Goal: Transaction & Acquisition: Obtain resource

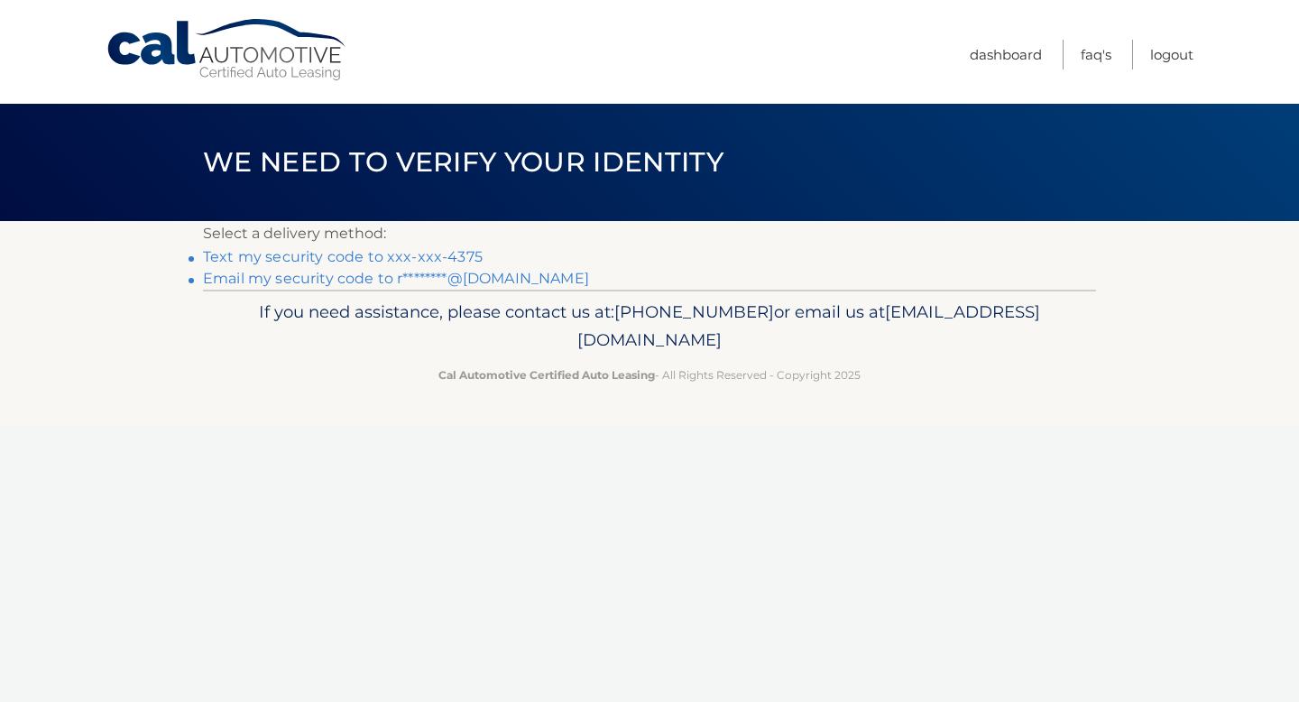
click at [452, 255] on link "Text my security code to xxx-xxx-4375" at bounding box center [343, 256] width 280 height 17
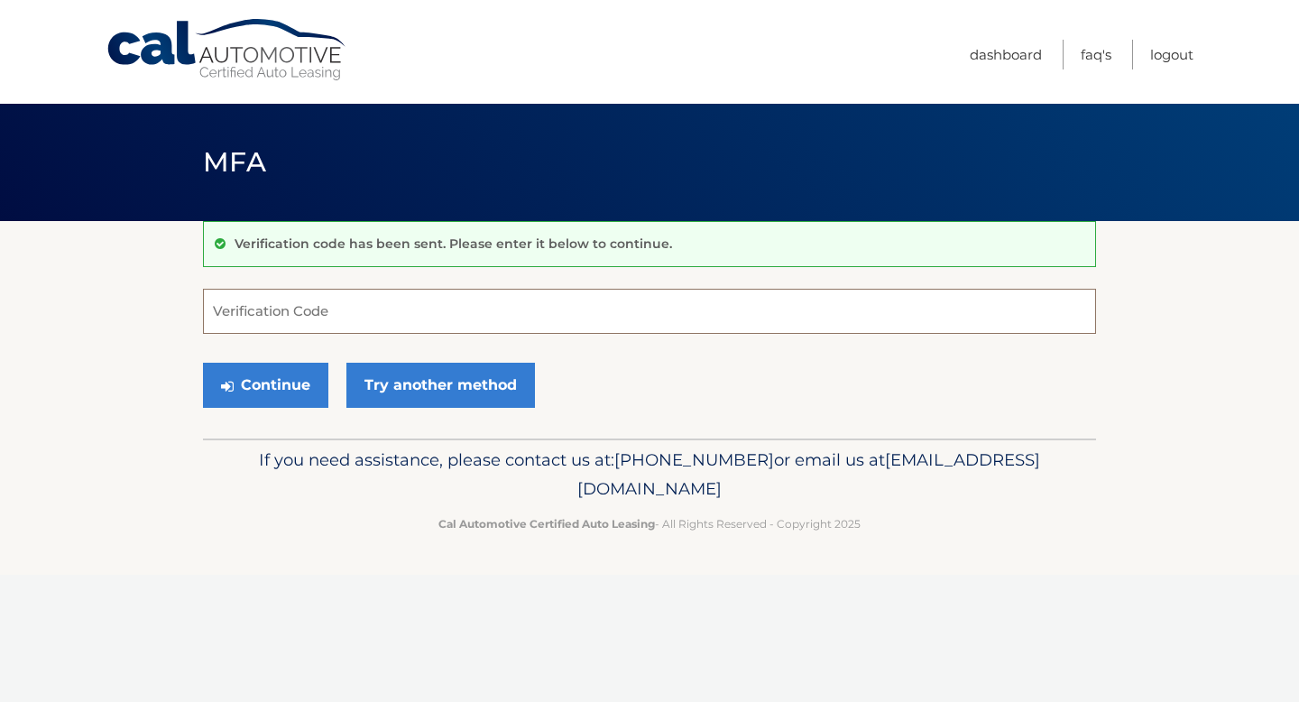
click at [426, 310] on input "Verification Code" at bounding box center [649, 311] width 893 height 45
type input "543989"
click at [307, 395] on button "Continue" at bounding box center [265, 385] width 125 height 45
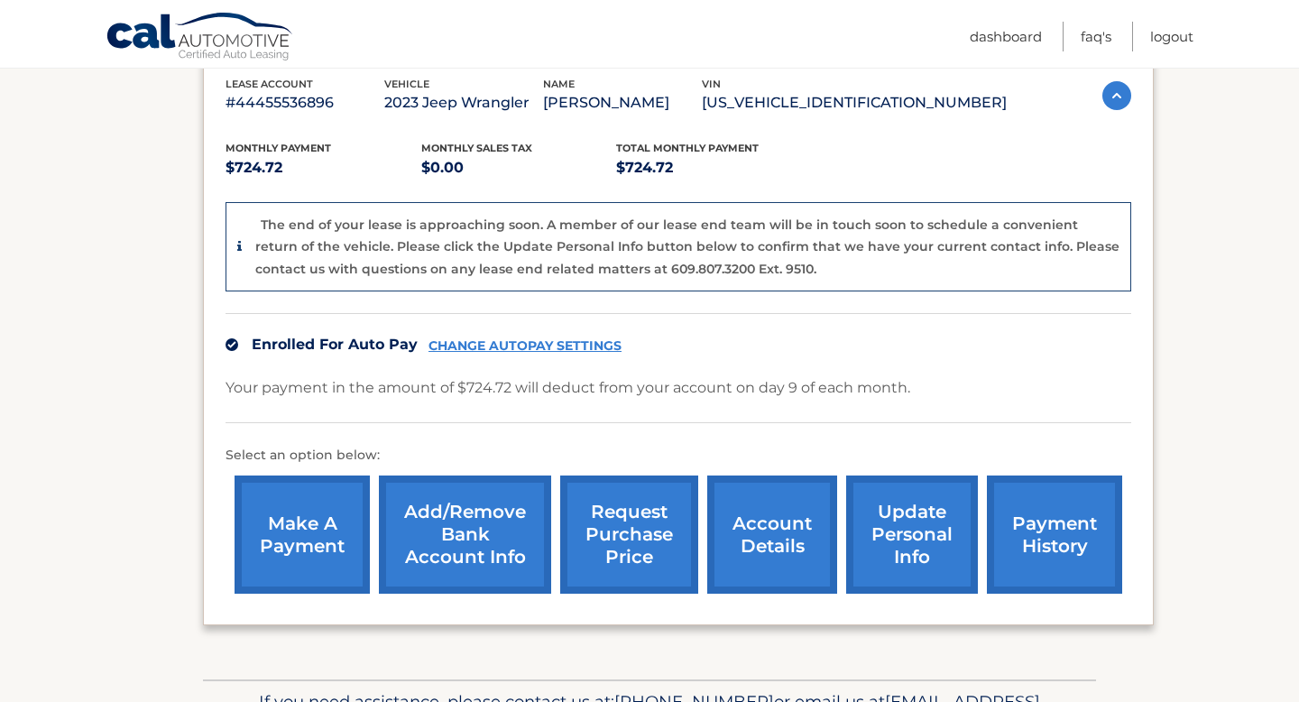
scroll to position [328, 0]
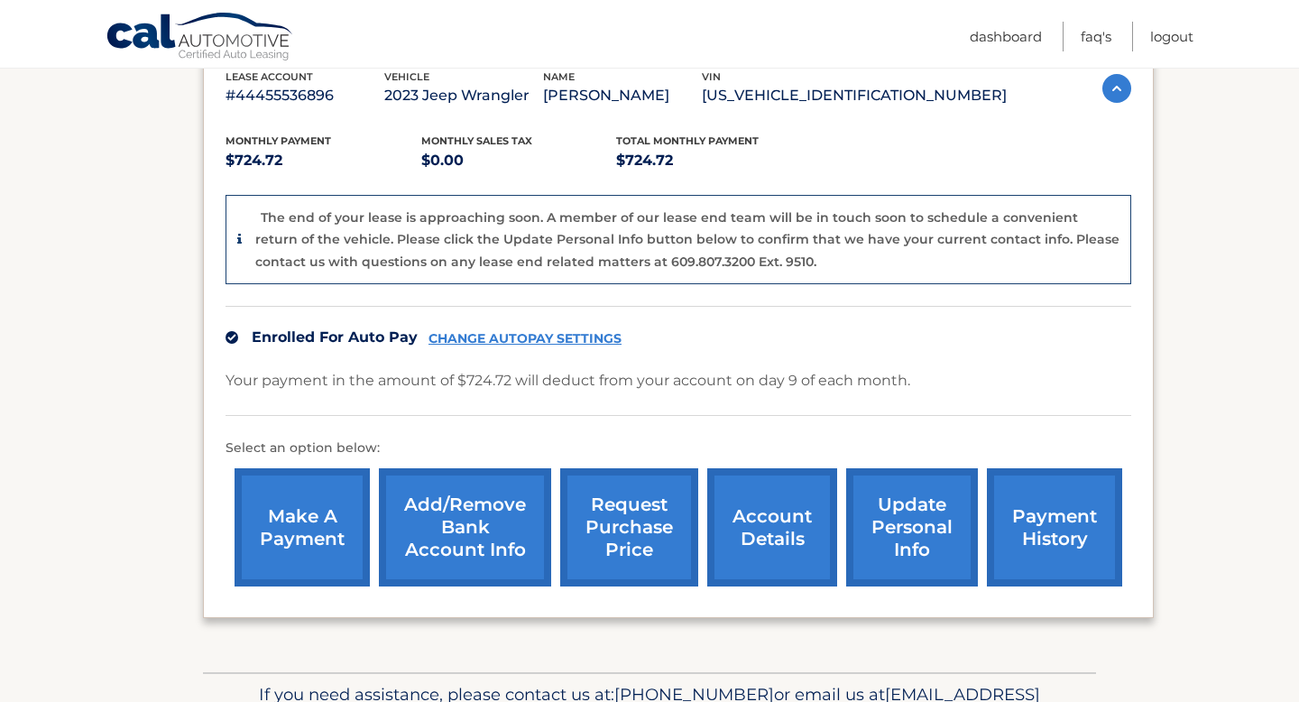
click at [638, 523] on link "request purchase price" at bounding box center [629, 527] width 138 height 118
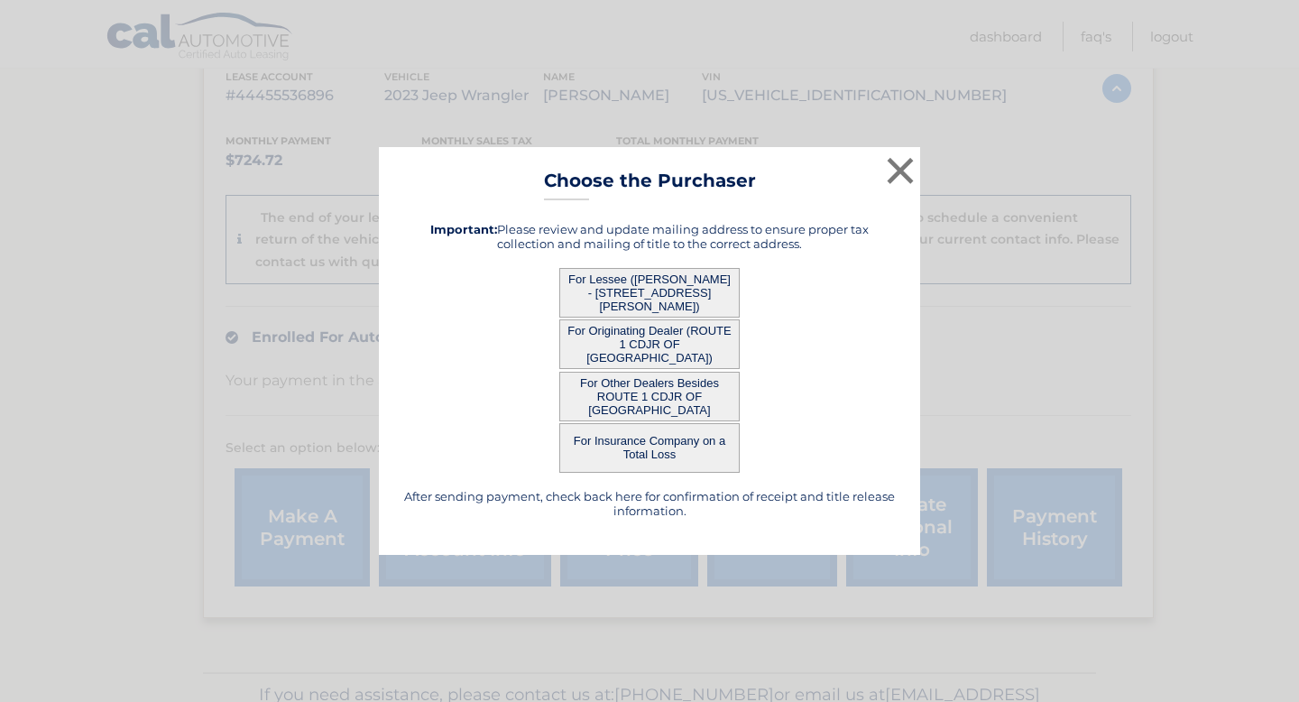
click at [674, 286] on button "For Lessee ([PERSON_NAME] - [STREET_ADDRESS][PERSON_NAME])" at bounding box center [649, 293] width 180 height 50
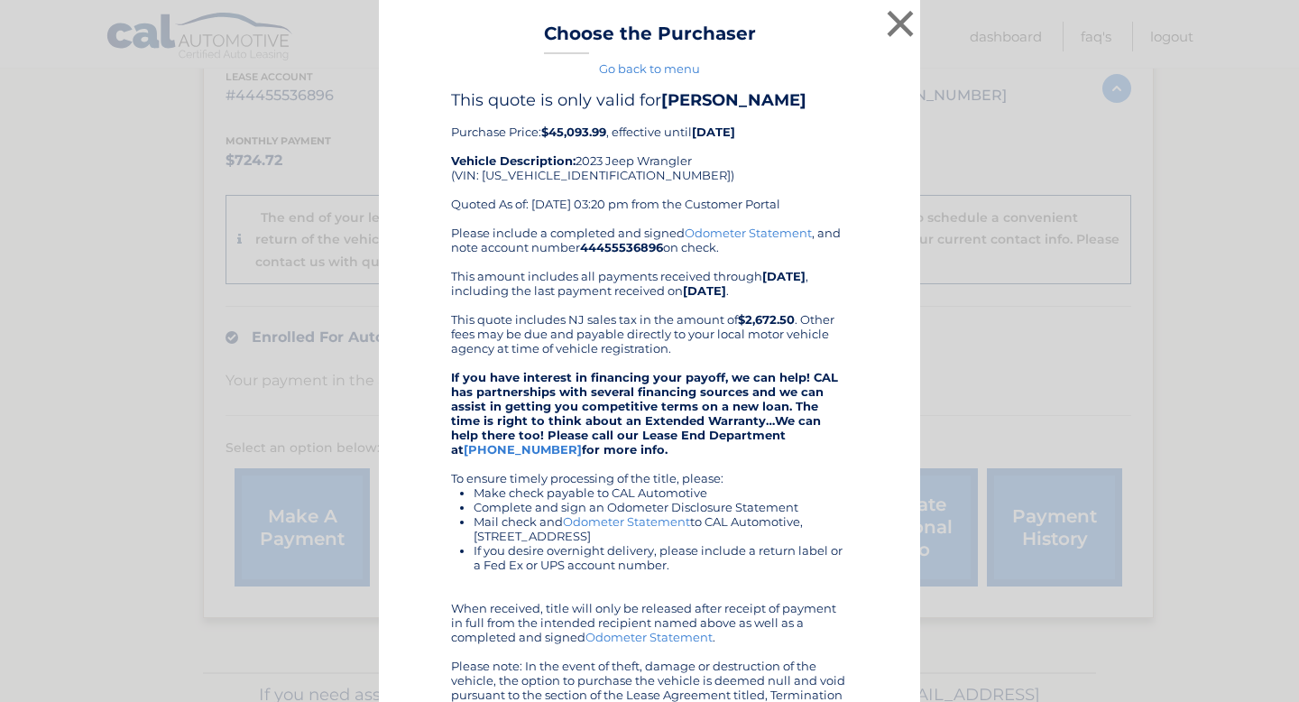
click at [80, 172] on div "× Choose the Purchaser Go back to menu After sending payment, check back here f…" at bounding box center [649, 437] width 1285 height 874
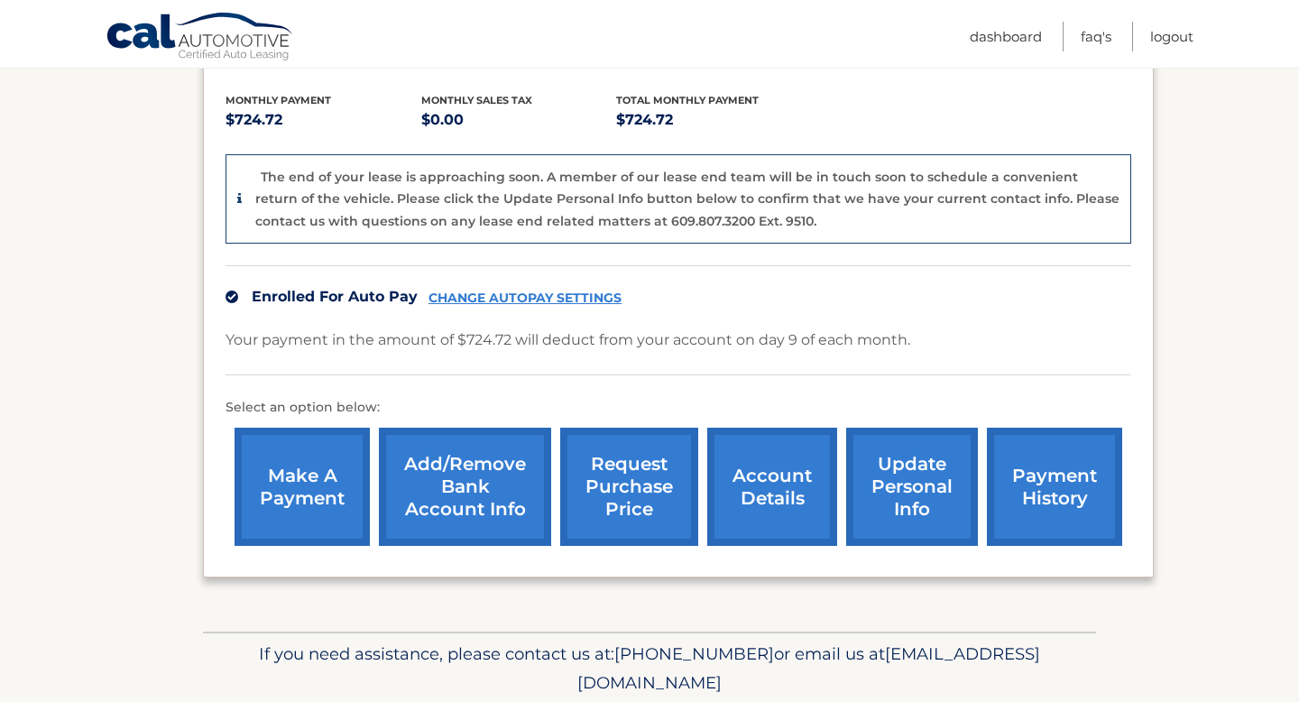
scroll to position [370, 0]
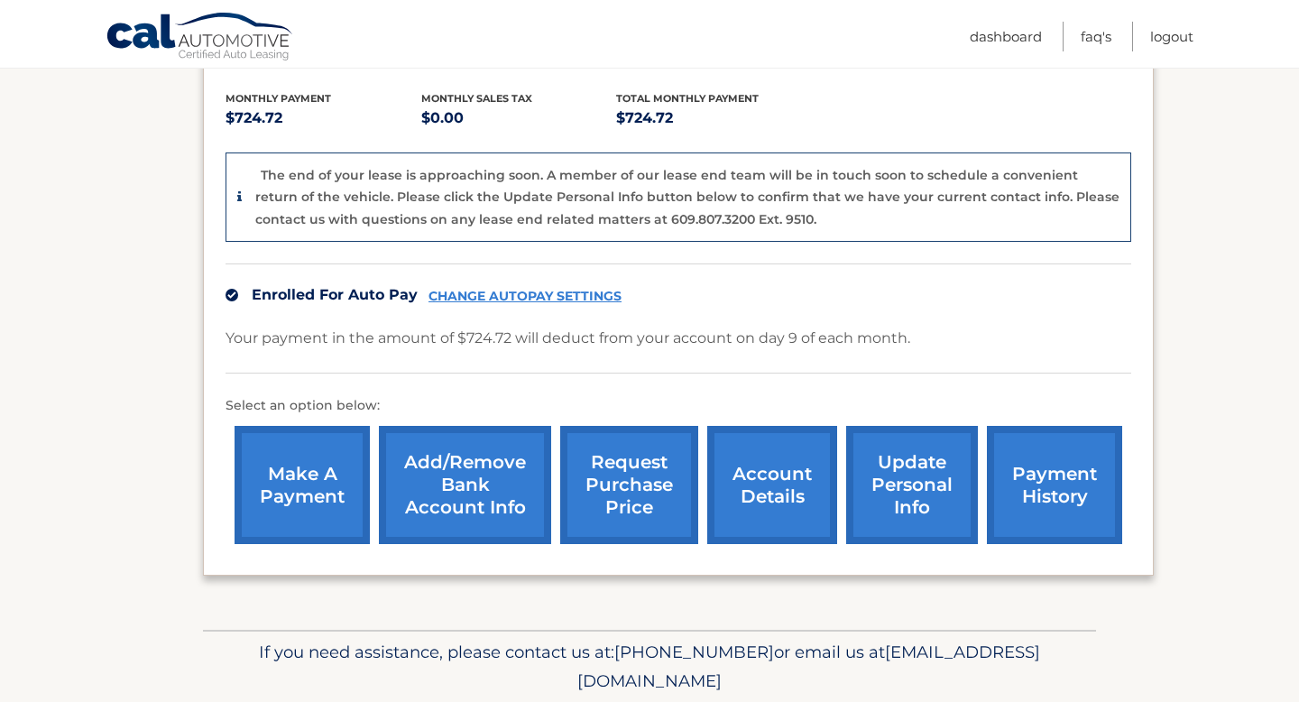
click at [623, 483] on link "request purchase price" at bounding box center [629, 485] width 138 height 118
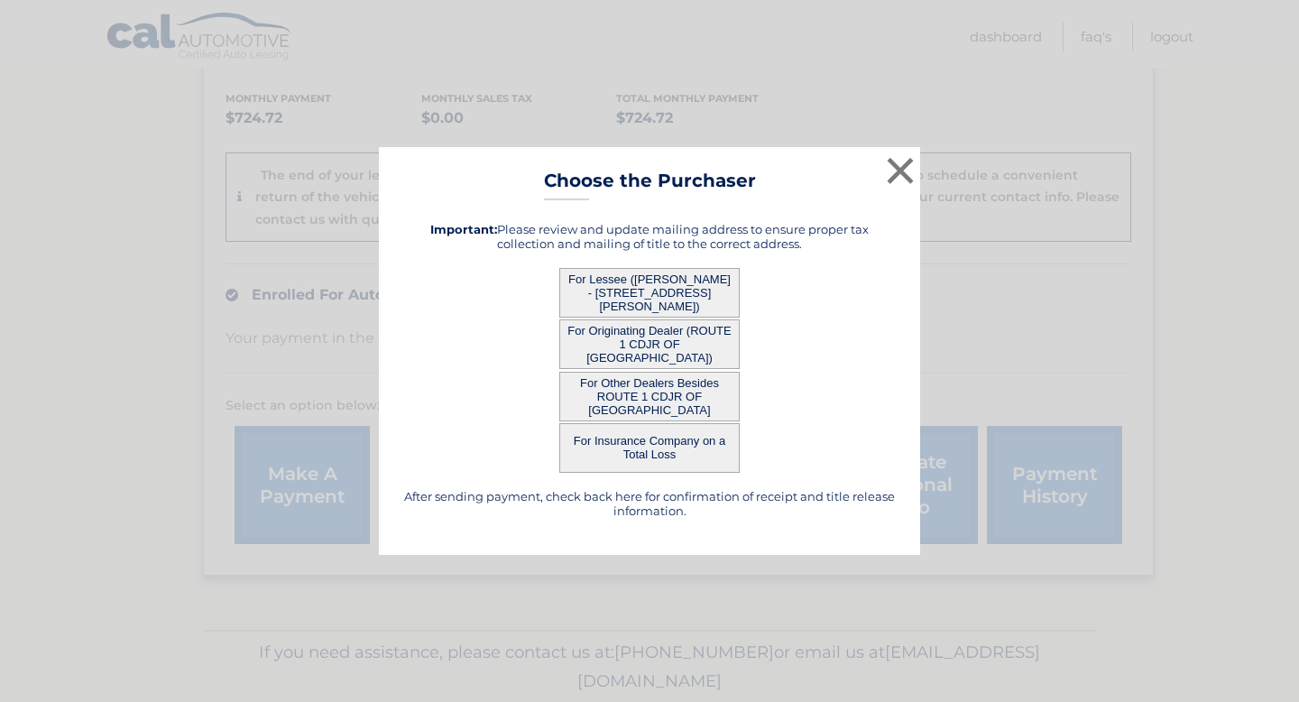
click at [661, 293] on button "For Lessee (RIZWAN KHAN - 59 DAKOTA DRIVE, , HAMILTON TOWNSHIP, NJ 08619)" at bounding box center [649, 293] width 180 height 50
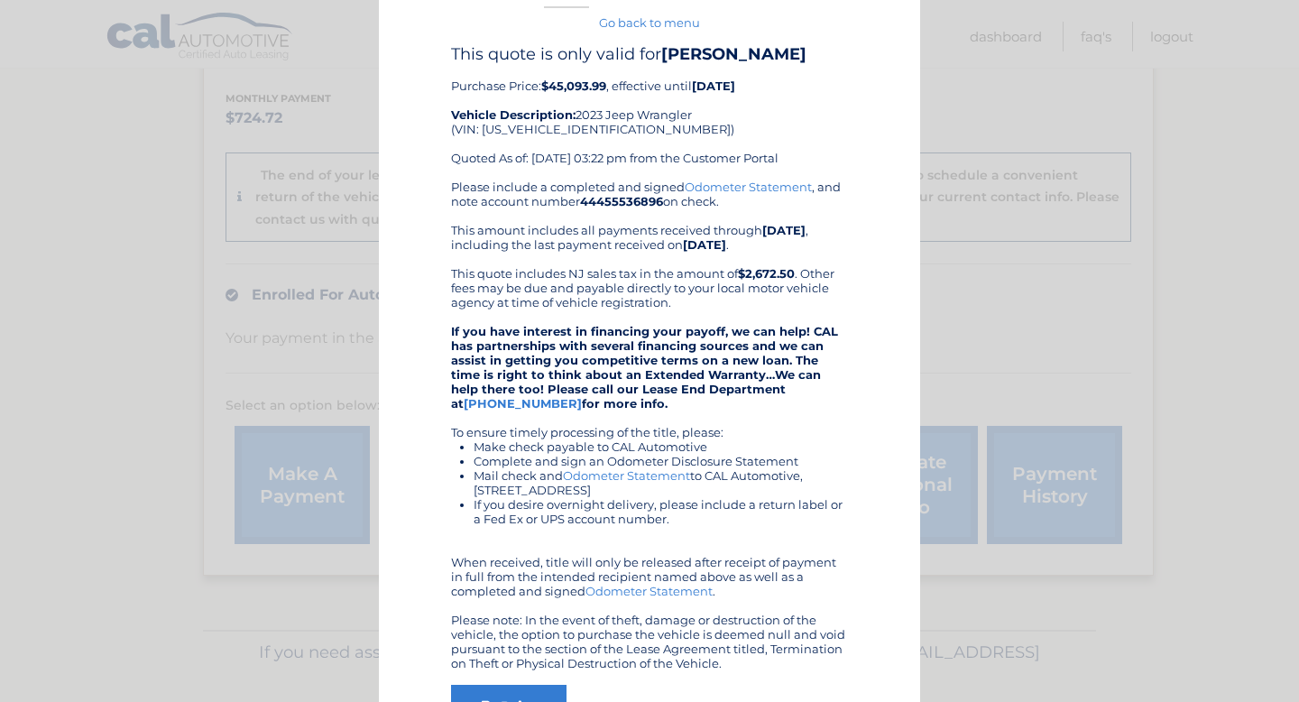
scroll to position [172, 0]
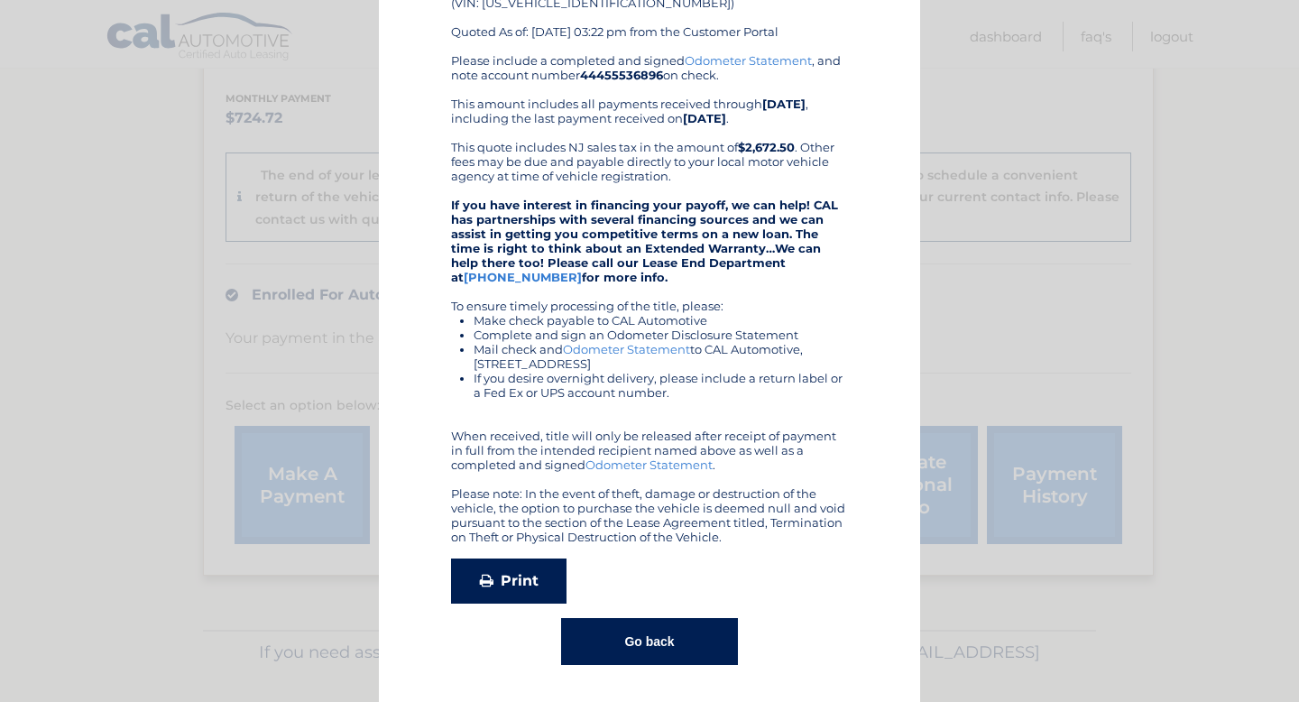
click at [511, 575] on link "Print" at bounding box center [509, 581] width 116 height 45
click at [633, 650] on button "Go back" at bounding box center [649, 641] width 176 height 47
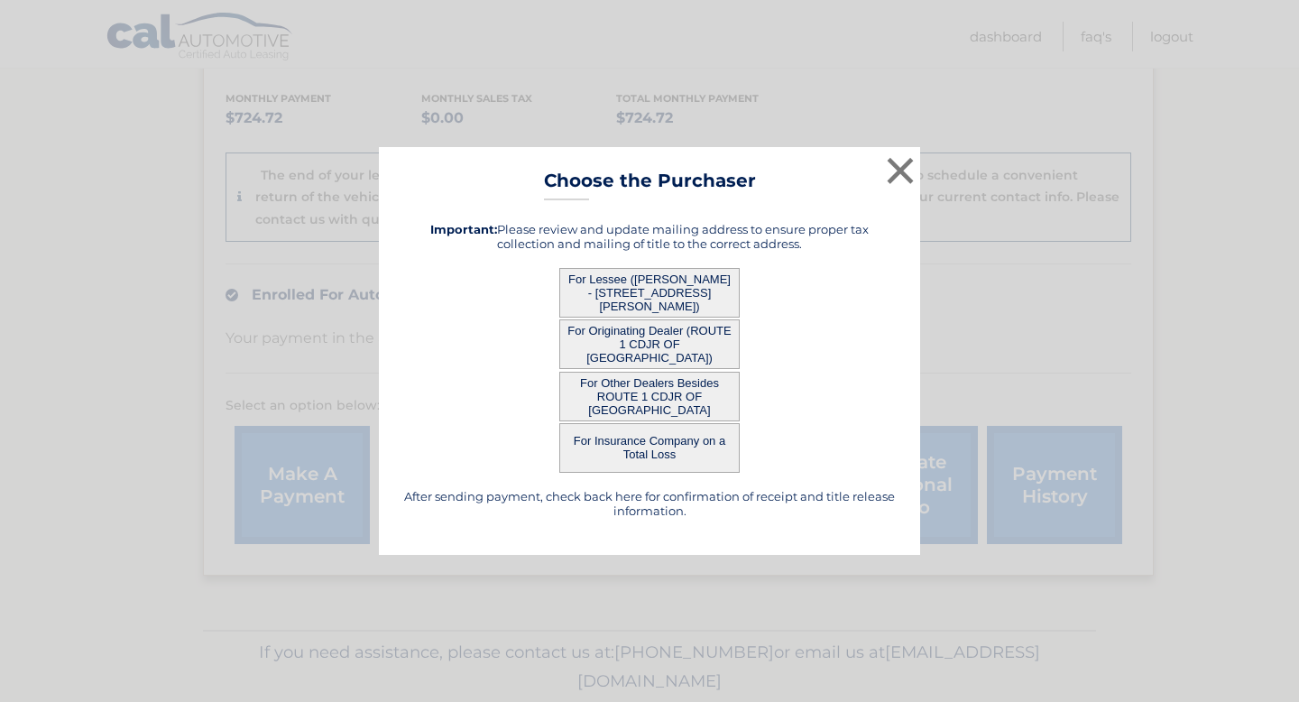
scroll to position [0, 0]
click at [910, 174] on button "×" at bounding box center [901, 171] width 36 height 36
